Goal: Task Accomplishment & Management: Use online tool/utility

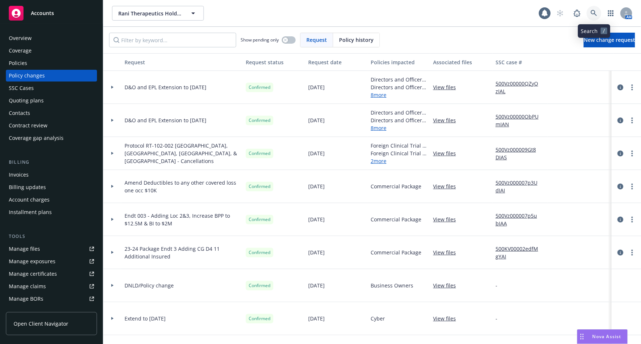
click at [592, 11] on icon at bounding box center [593, 13] width 7 height 7
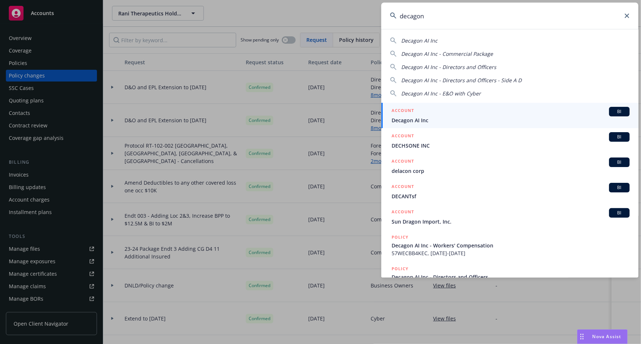
type input "decagon"
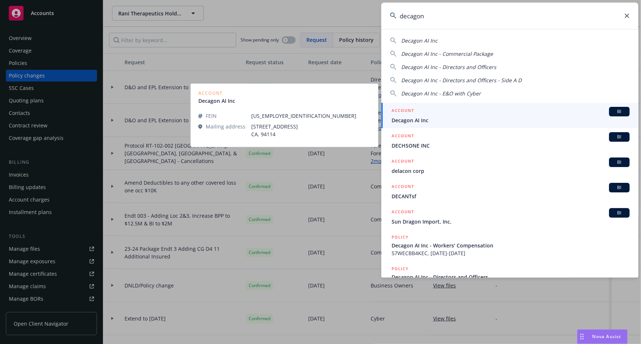
click at [475, 115] on div "ACCOUNT BI" at bounding box center [510, 112] width 238 height 10
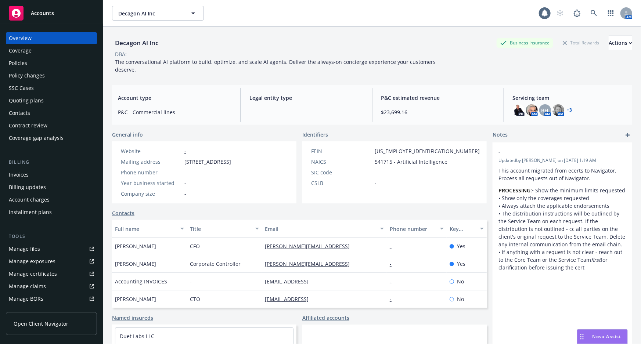
click at [32, 62] on div "Policies" at bounding box center [51, 63] width 85 height 12
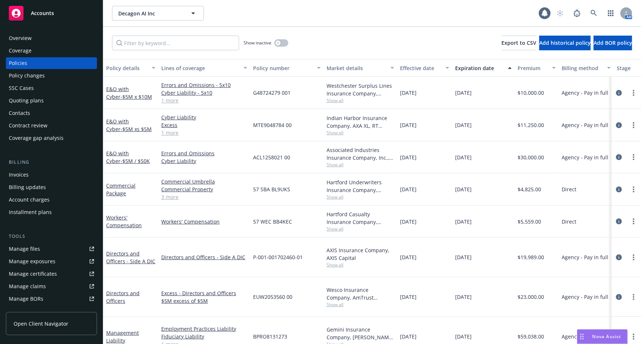
click at [72, 99] on div "Quoting plans" at bounding box center [51, 101] width 85 height 12
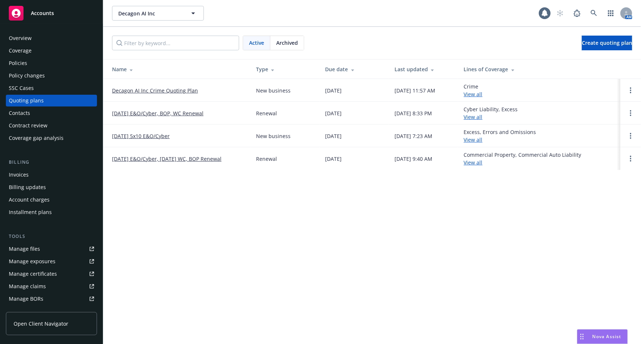
click at [185, 91] on link "Decagon AI Inc Crime Quoting Plan" at bounding box center [155, 91] width 86 height 8
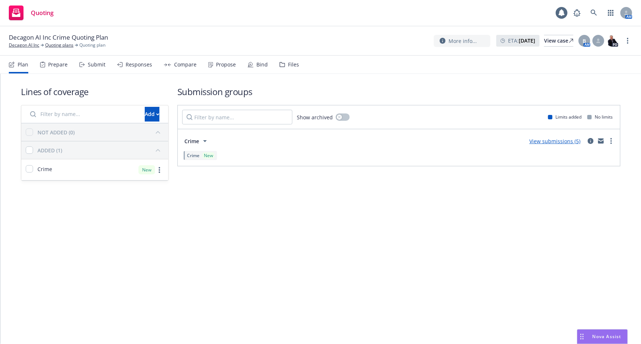
click at [262, 64] on div "Bind" at bounding box center [261, 65] width 11 height 6
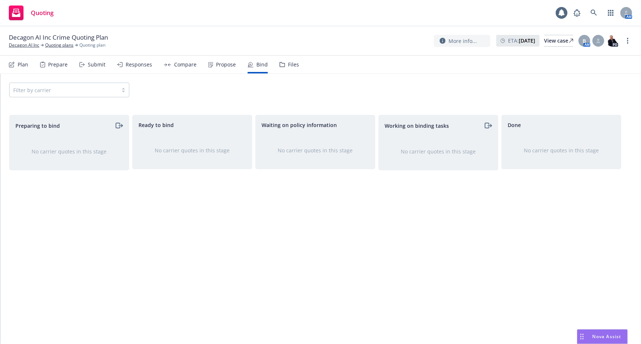
click at [211, 65] on icon at bounding box center [211, 65] width 1 height 1
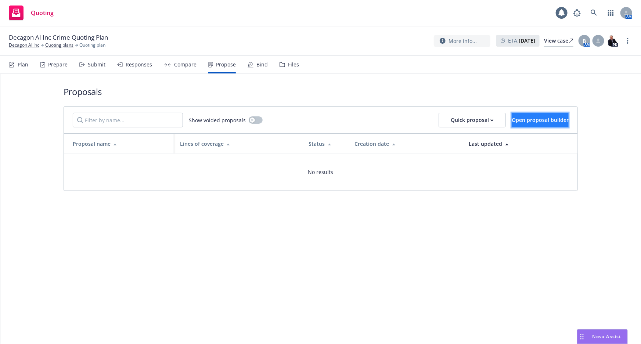
click at [511, 117] on button "Open proposal builder" at bounding box center [539, 120] width 57 height 15
